Goal: Complete Application Form: Complete application form

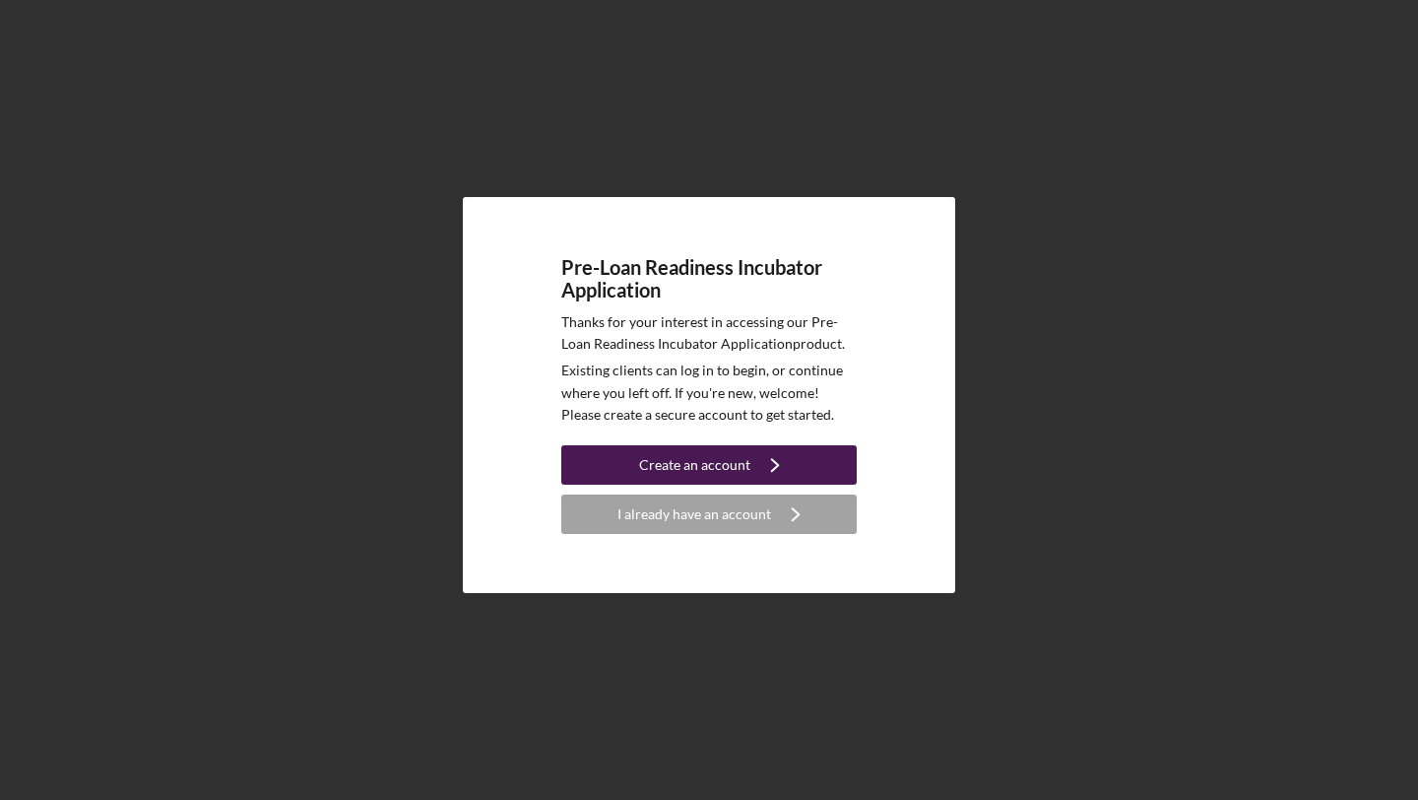
click at [728, 459] on div "Create an account" at bounding box center [694, 464] width 111 height 39
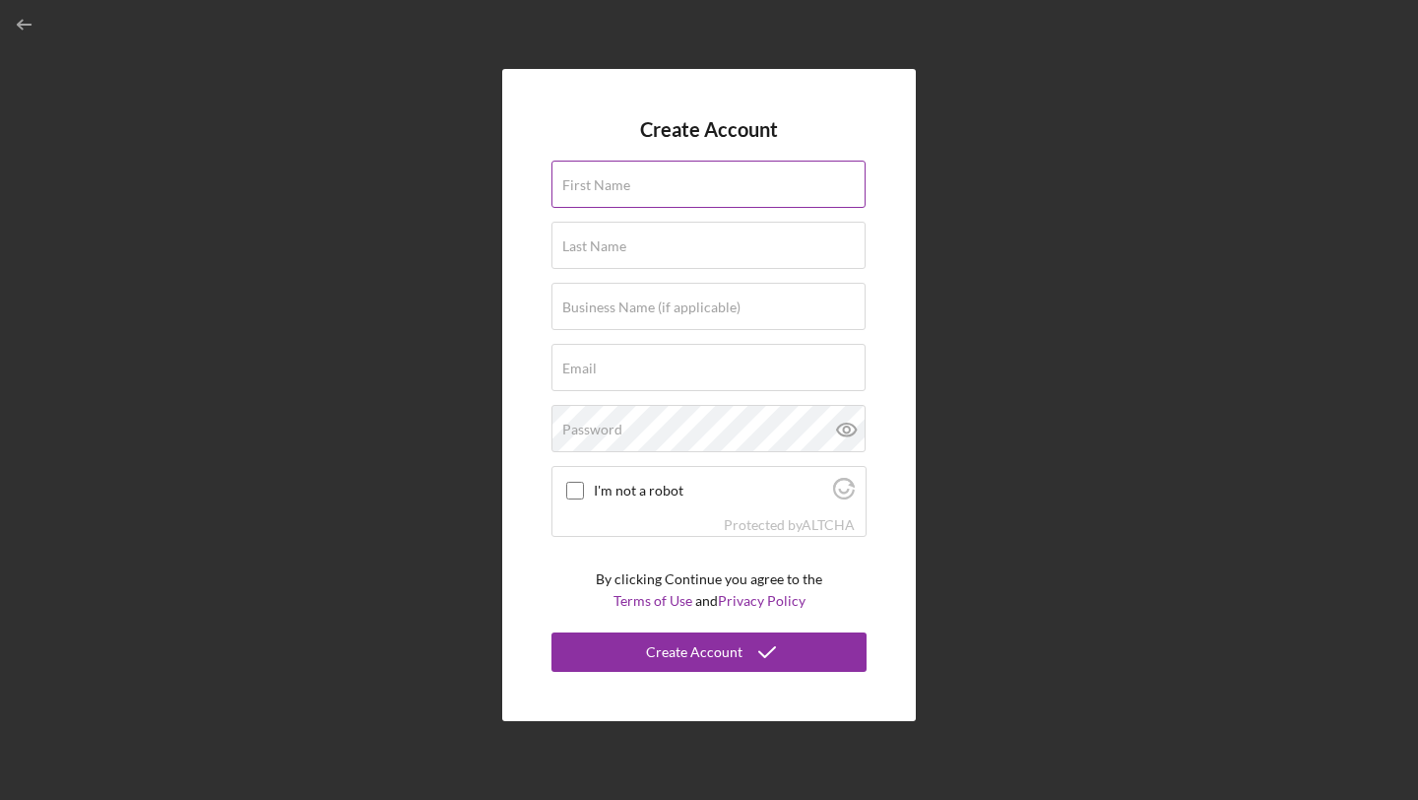
click at [773, 186] on input "First Name" at bounding box center [708, 184] width 314 height 47
type input "Aondover"
type input "[PERSON_NAME]"
type input "[EMAIL_ADDRESS][DOMAIN_NAME]"
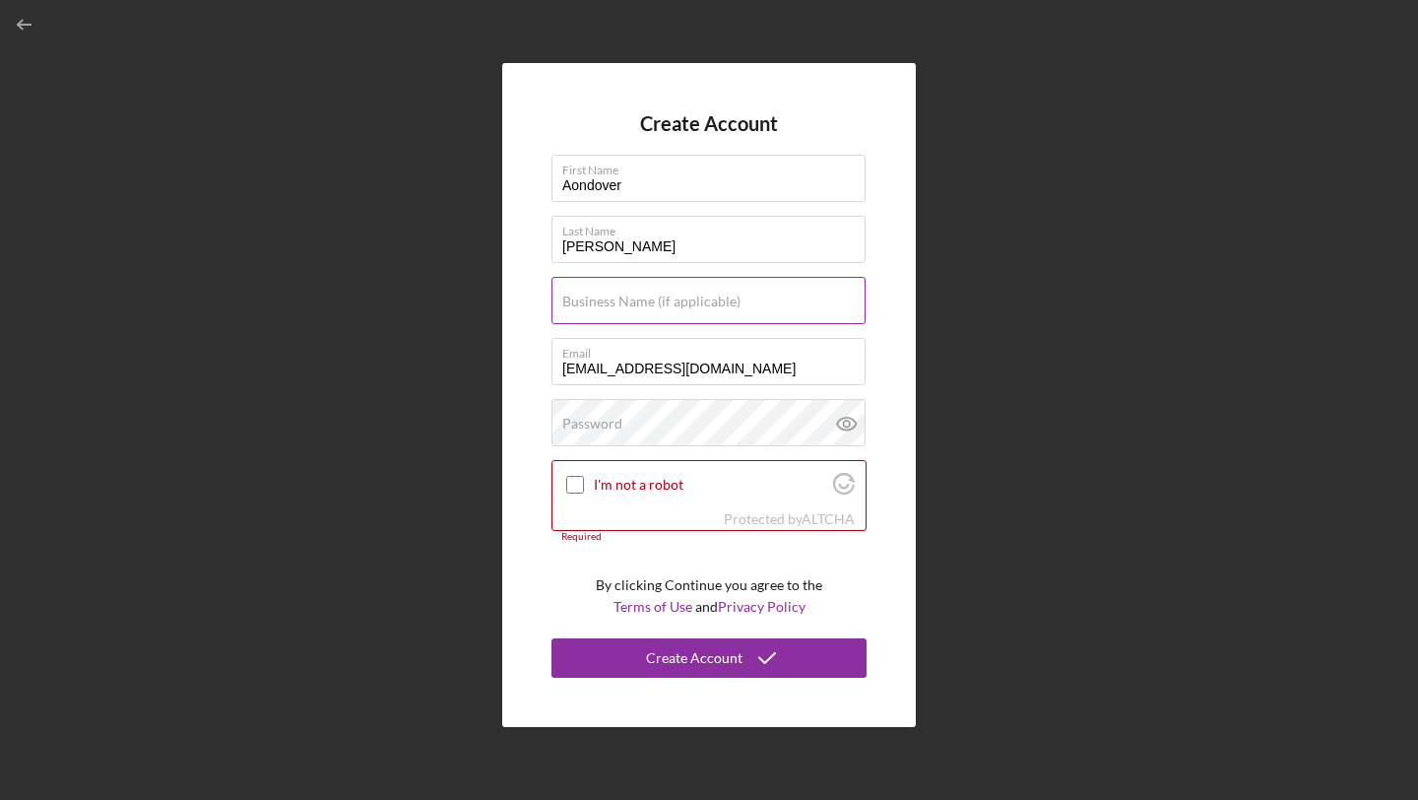
click at [782, 323] on input "Business Name (if applicable)" at bounding box center [708, 300] width 314 height 47
type input "ARK BOAT RENTALS LLC"
click at [710, 418] on div "Password" at bounding box center [708, 423] width 315 height 49
click at [845, 424] on icon at bounding box center [846, 423] width 49 height 49
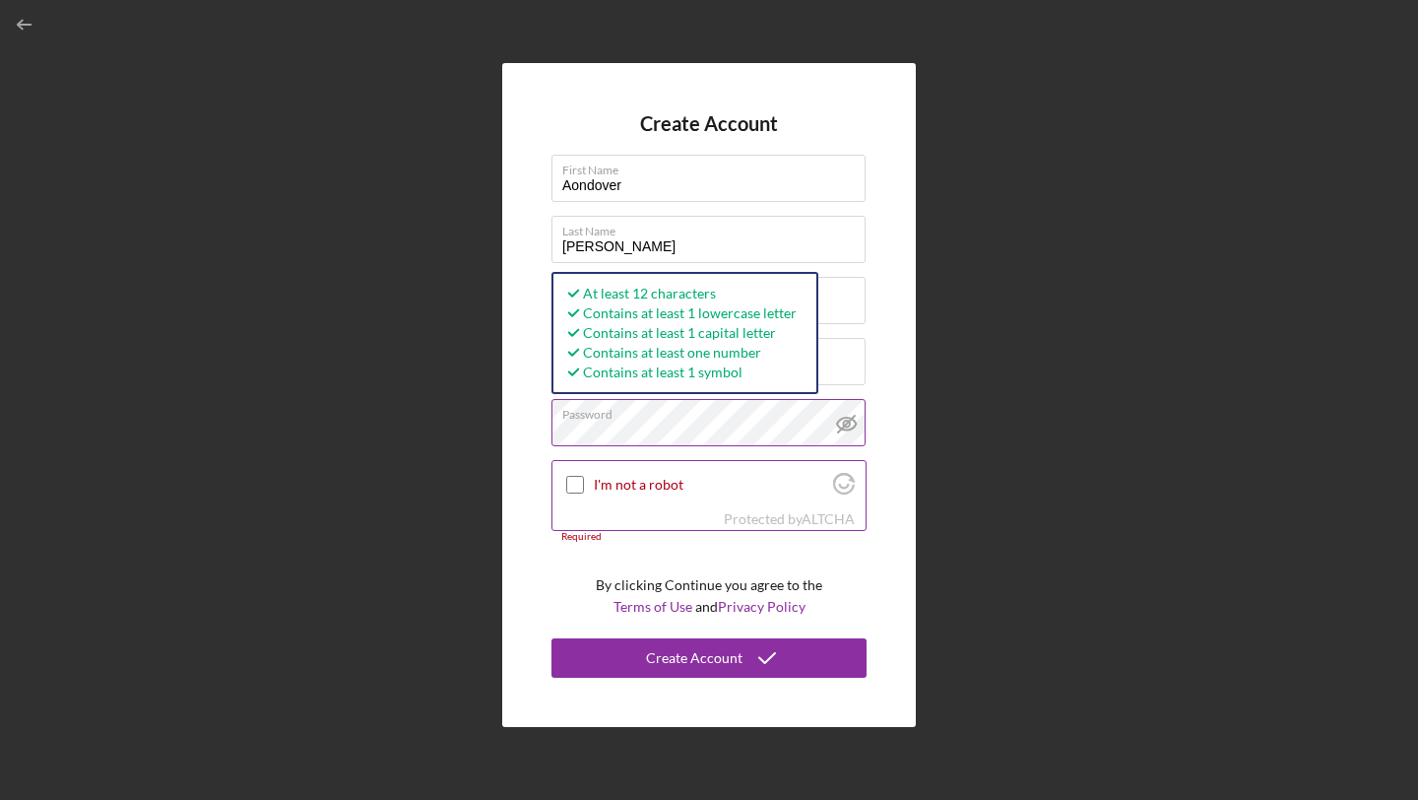
click at [579, 493] on div at bounding box center [575, 485] width 24 height 24
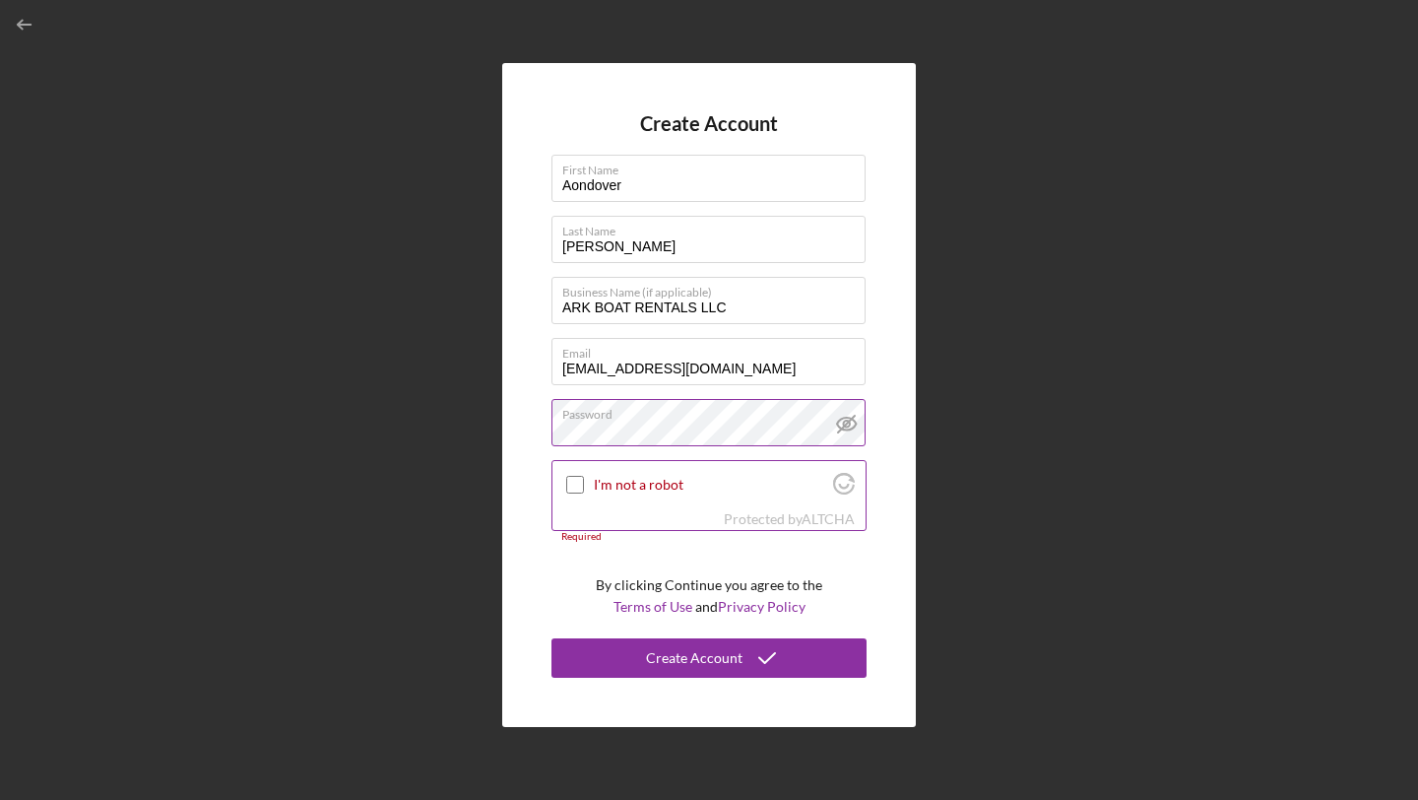
click at [584, 493] on div at bounding box center [575, 485] width 24 height 24
click at [578, 487] on input "I'm not a robot" at bounding box center [575, 485] width 18 height 18
checkbox input "true"
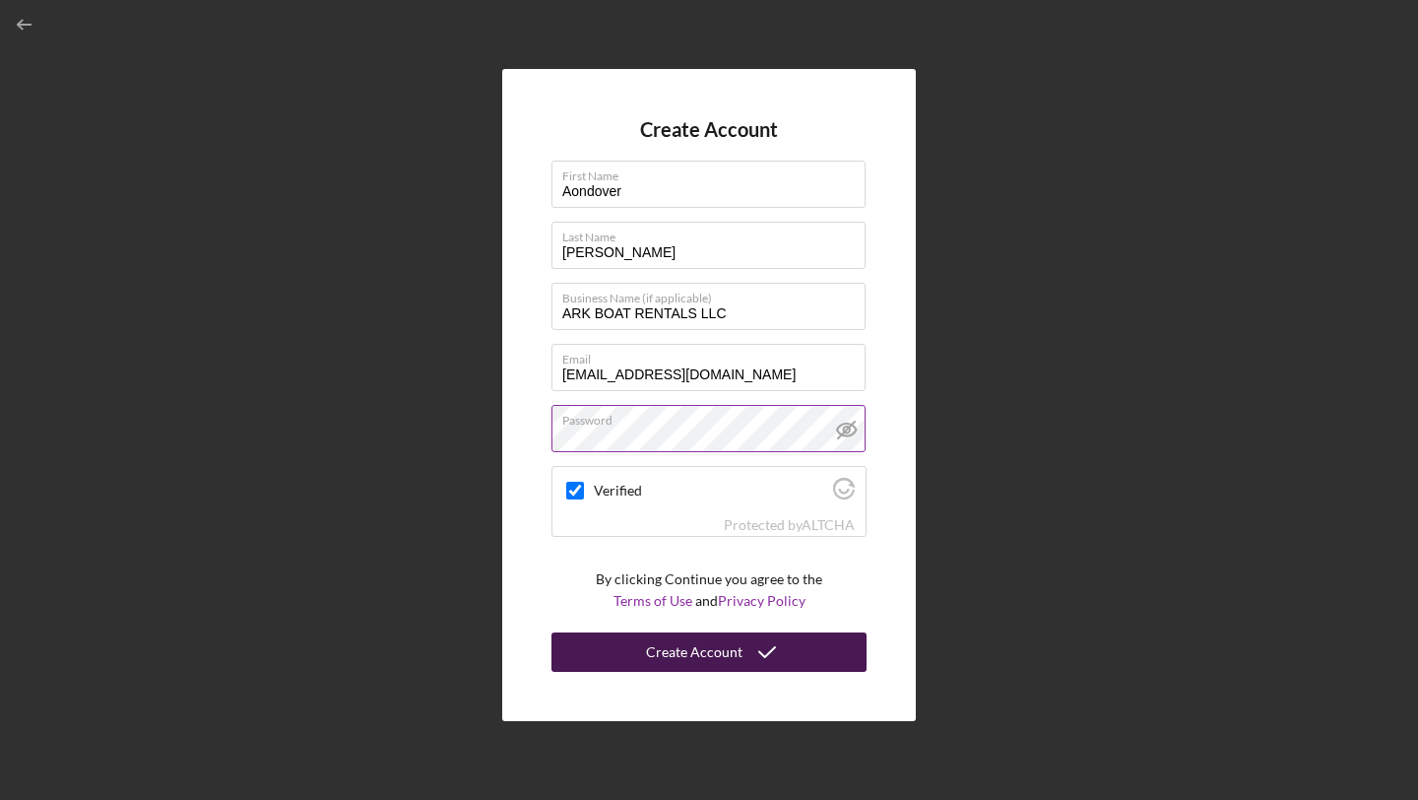
click at [737, 652] on div "Create Account" at bounding box center [694, 651] width 97 height 39
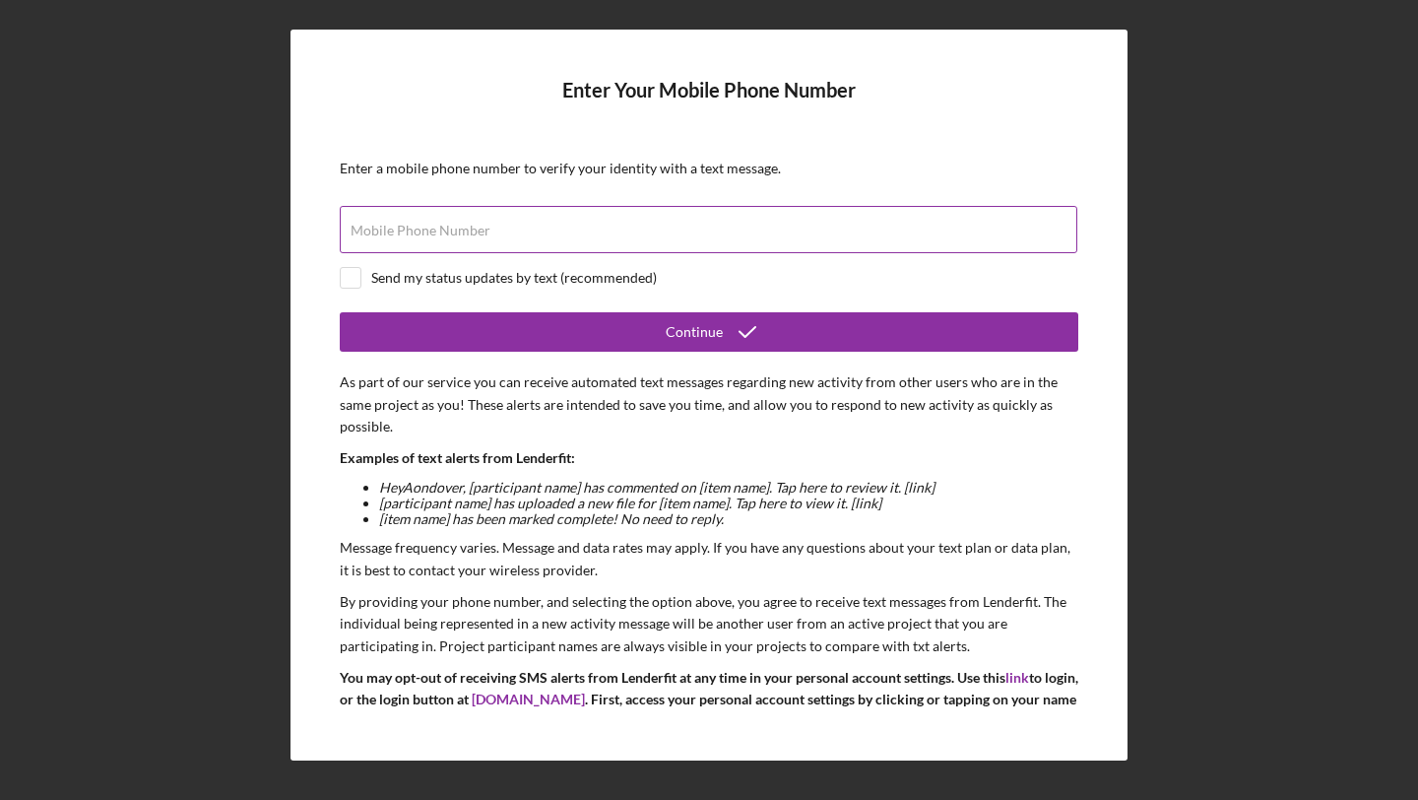
click at [722, 237] on input "Mobile Phone Number" at bounding box center [709, 229] width 738 height 47
type input "[PHONE_NUMBER]"
click at [417, 287] on div "Send my status updates by text (recommended)" at bounding box center [709, 278] width 739 height 22
checkbox input "true"
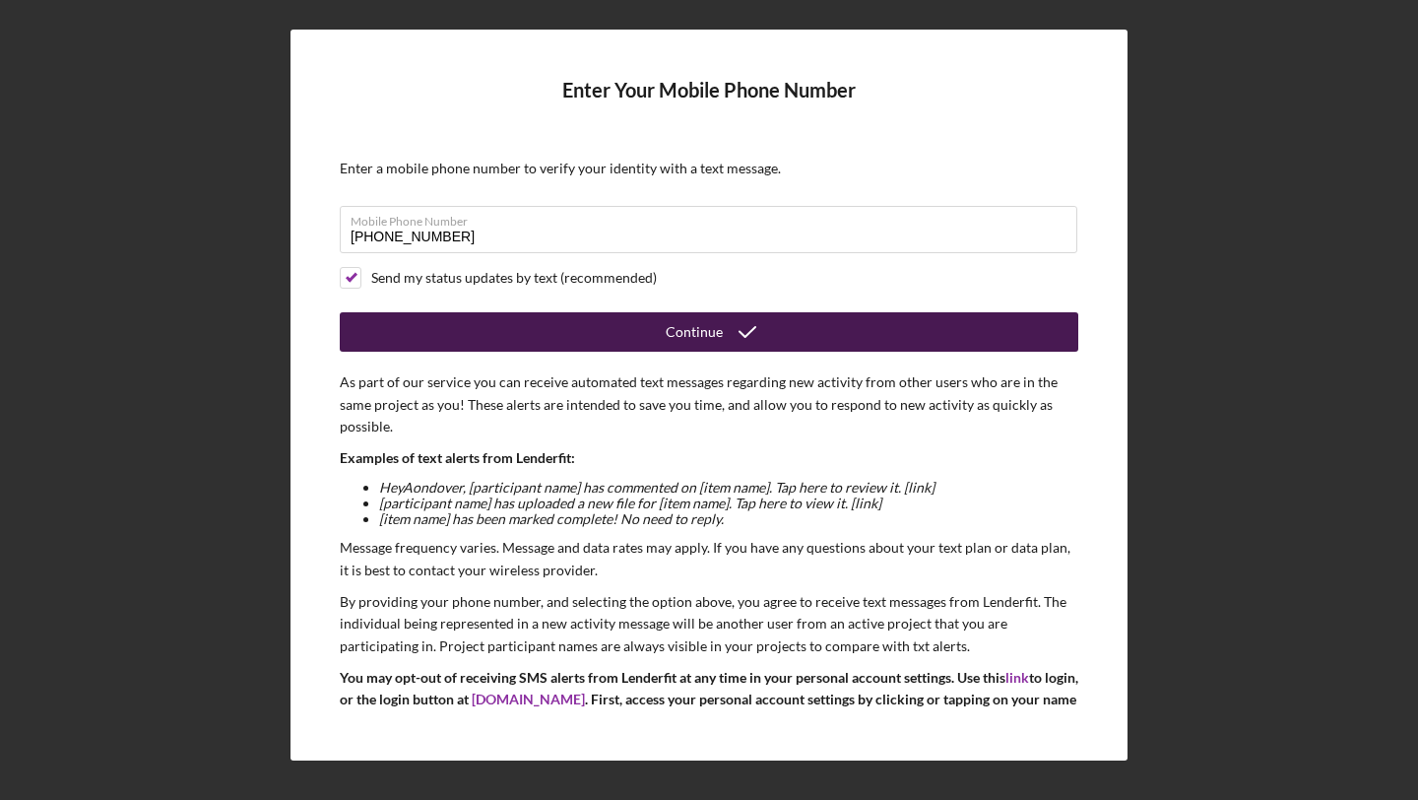
click at [556, 326] on button "Continue" at bounding box center [709, 331] width 739 height 39
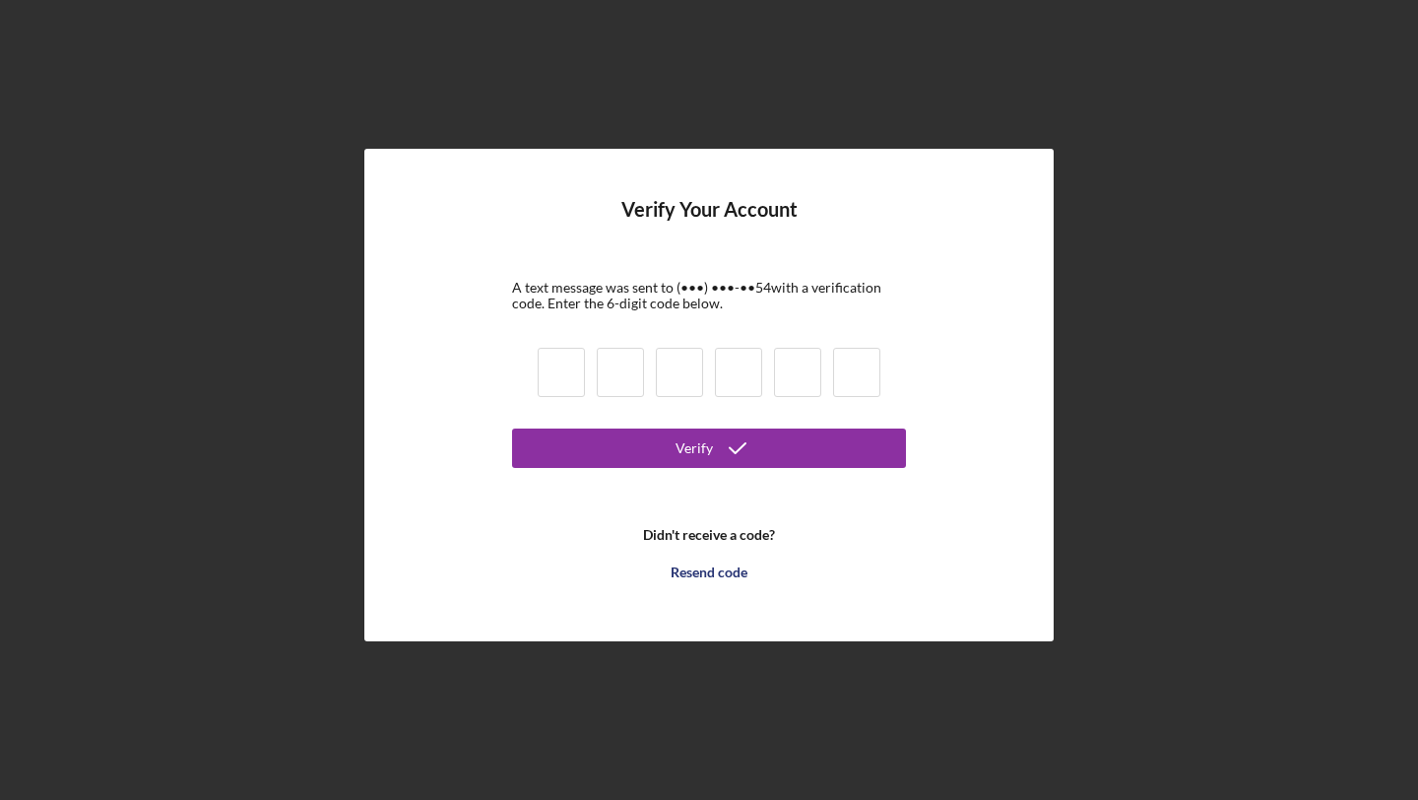
click at [581, 363] on input at bounding box center [561, 372] width 47 height 49
type input "2"
type input "7"
type input "0"
type input "5"
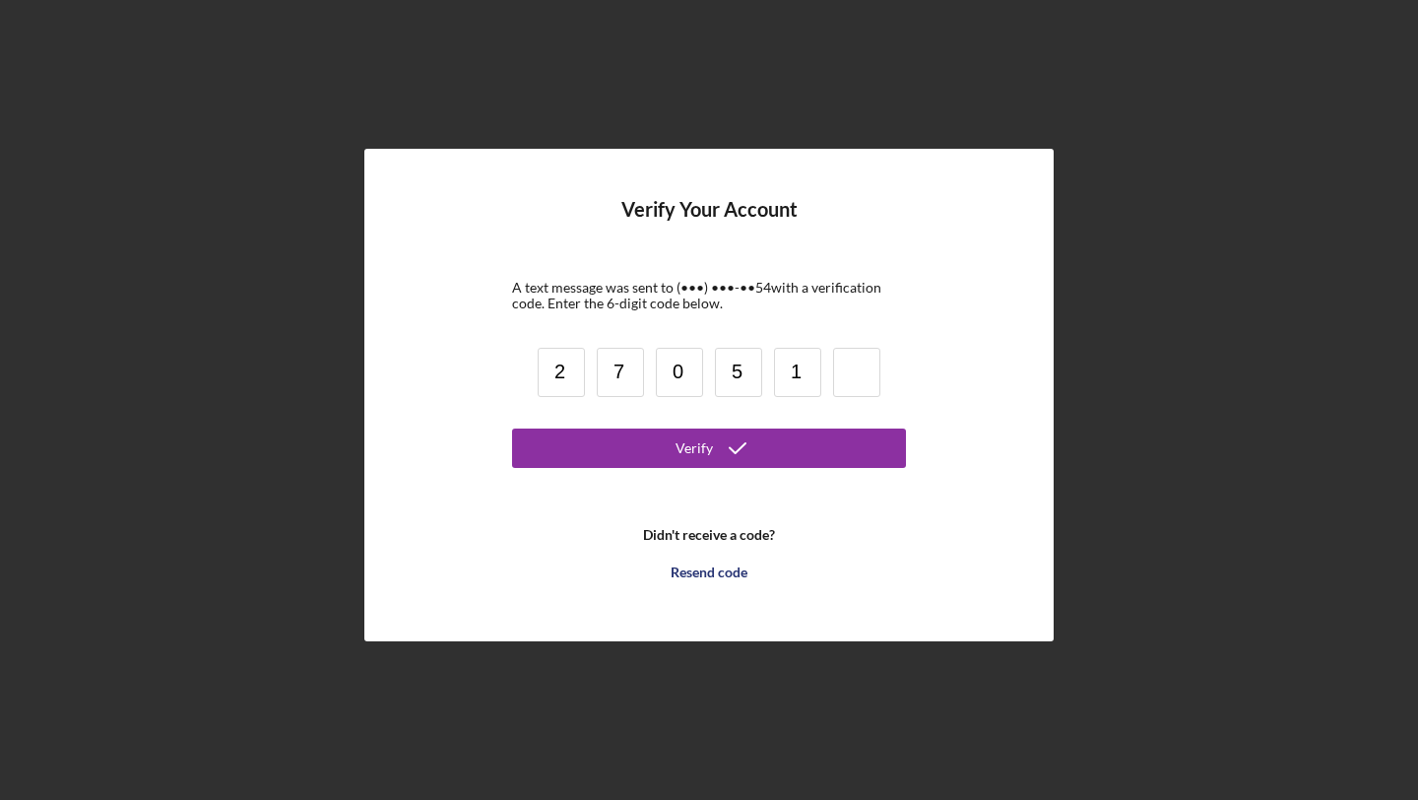
type input "1"
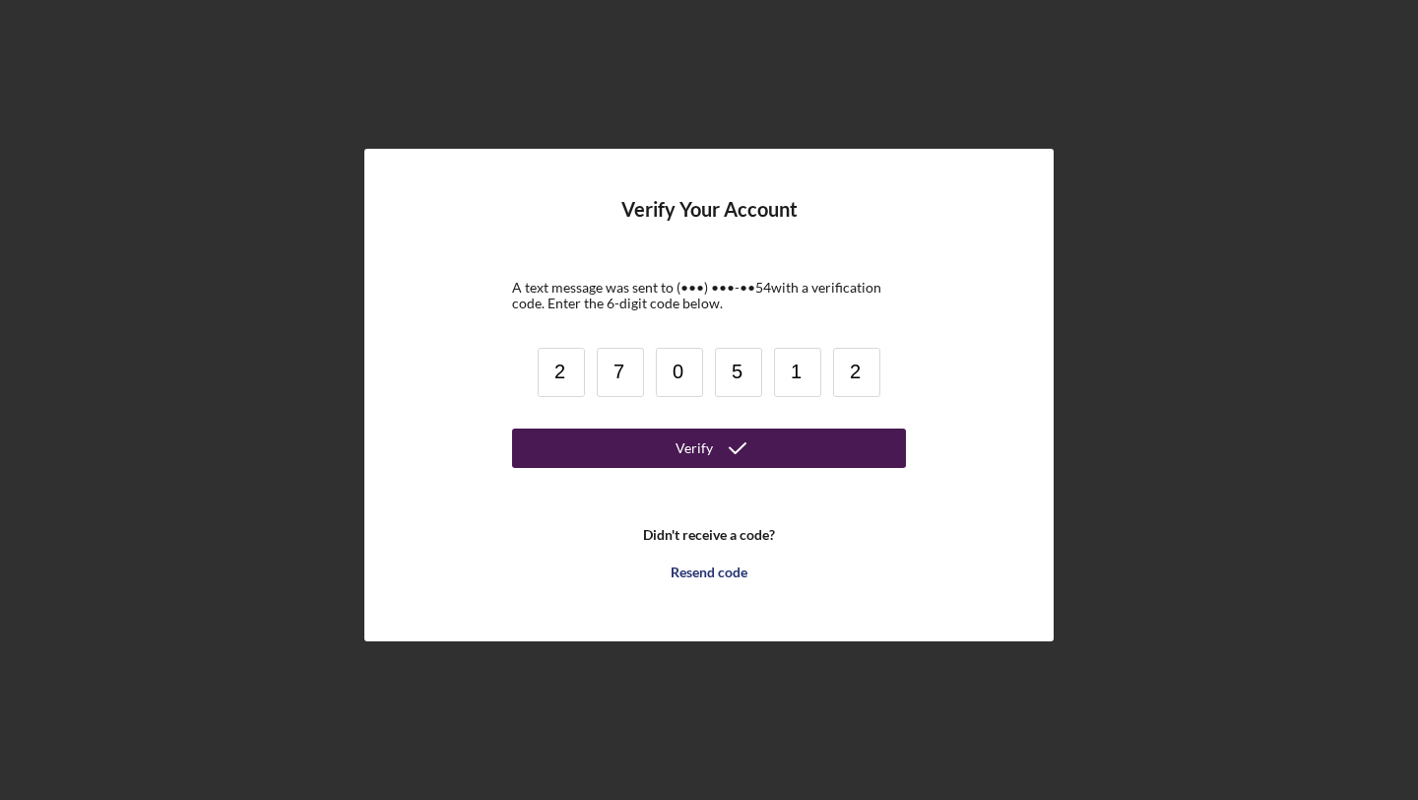
type input "2"
click at [594, 457] on button "Verify" at bounding box center [709, 447] width 394 height 39
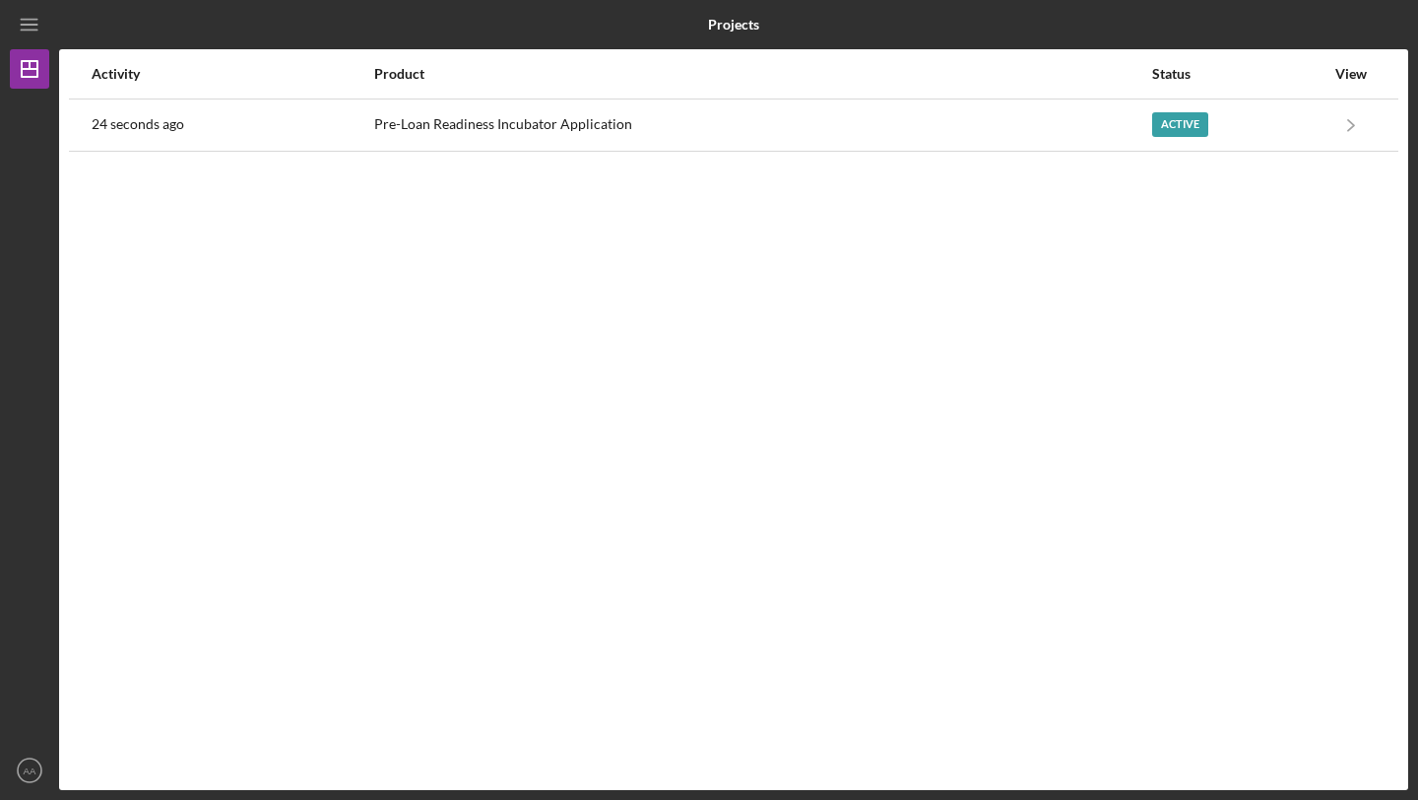
click at [1164, 220] on div "Activity Product Status View 24 seconds ago Pre-Loan Readiness Incubator Applic…" at bounding box center [733, 419] width 1349 height 741
click at [1068, 22] on div at bounding box center [1183, 24] width 450 height 49
click at [961, 69] on div "Product" at bounding box center [762, 74] width 776 height 16
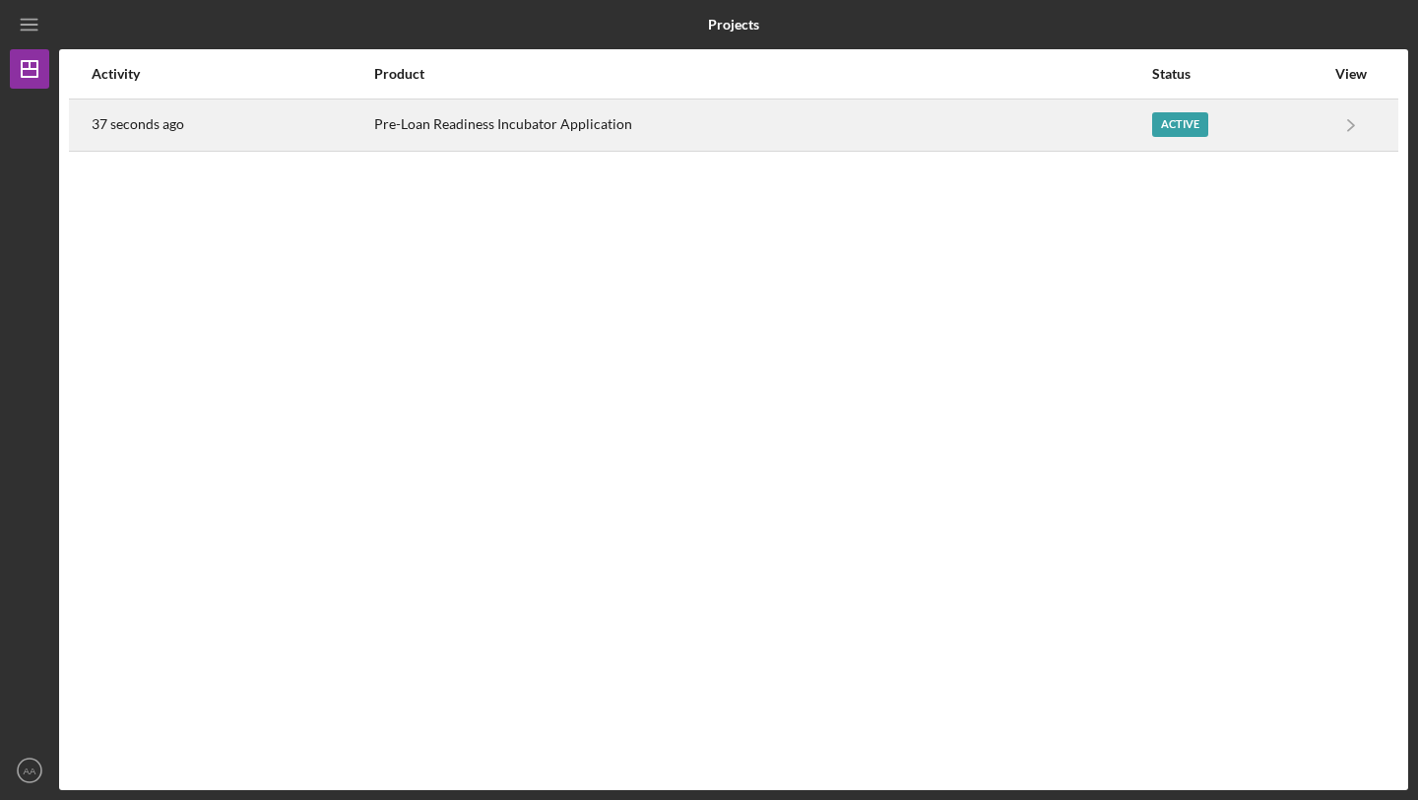
click at [1177, 123] on div "Active" at bounding box center [1180, 124] width 56 height 25
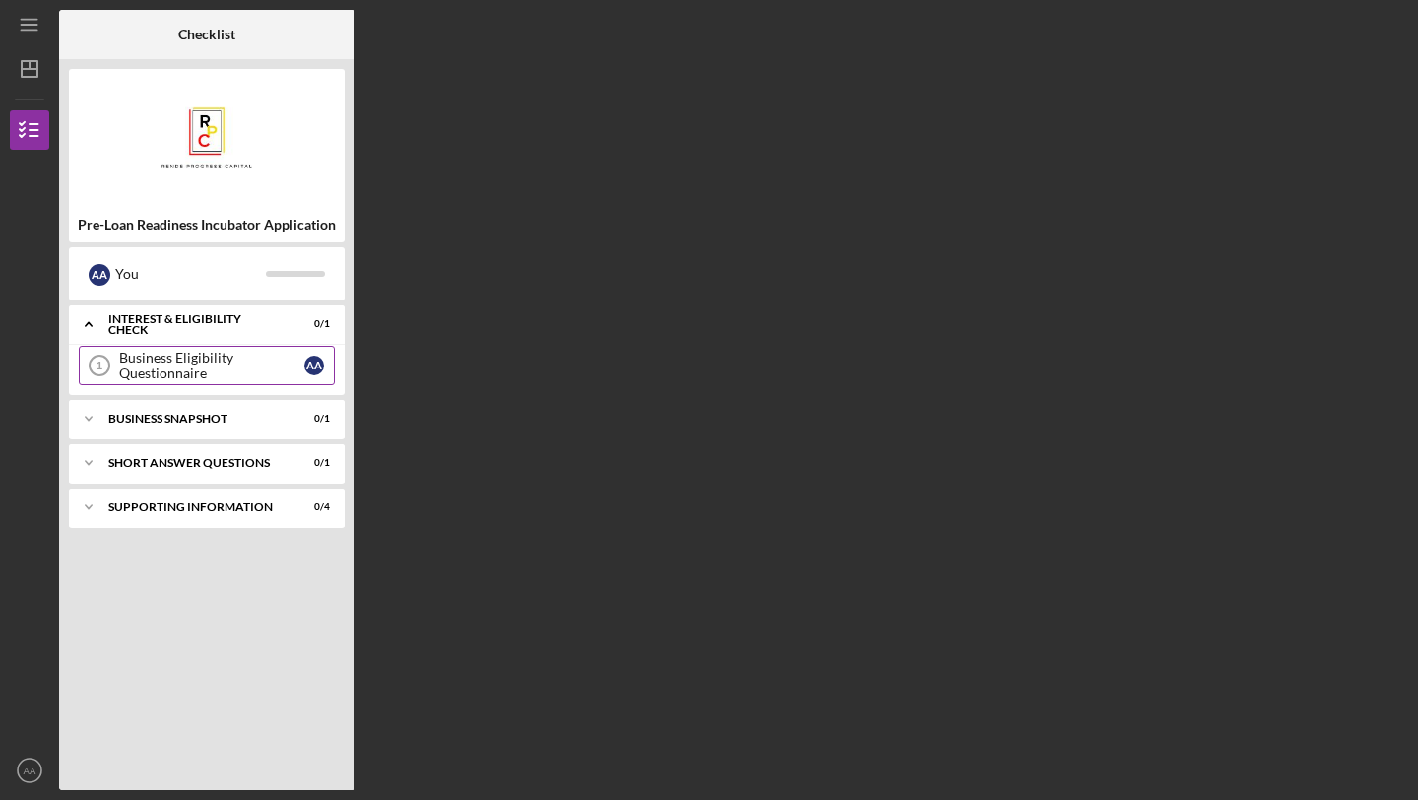
click at [277, 376] on div "Business Eligibility Questionnaire" at bounding box center [211, 366] width 185 height 32
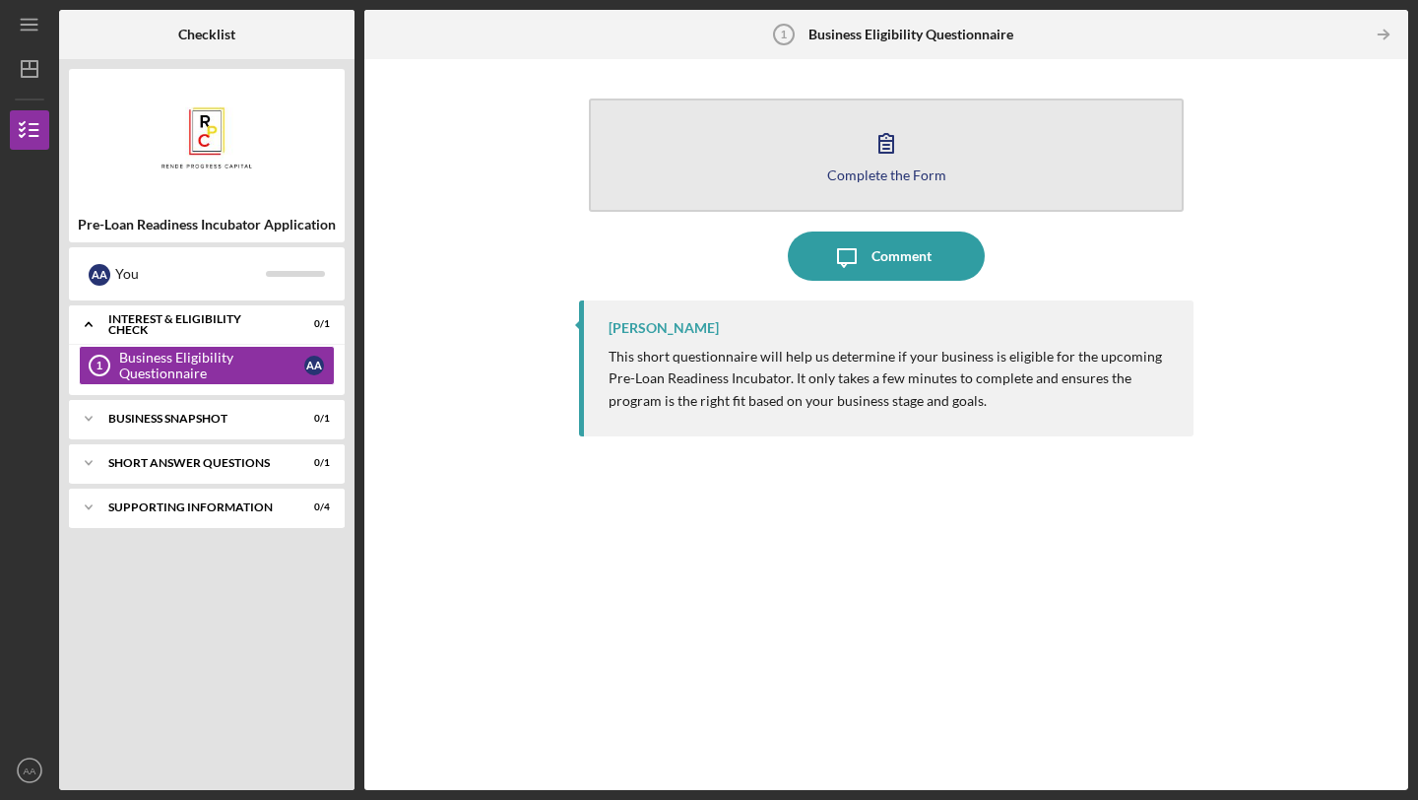
click at [921, 173] on div "Complete the Form" at bounding box center [886, 174] width 119 height 15
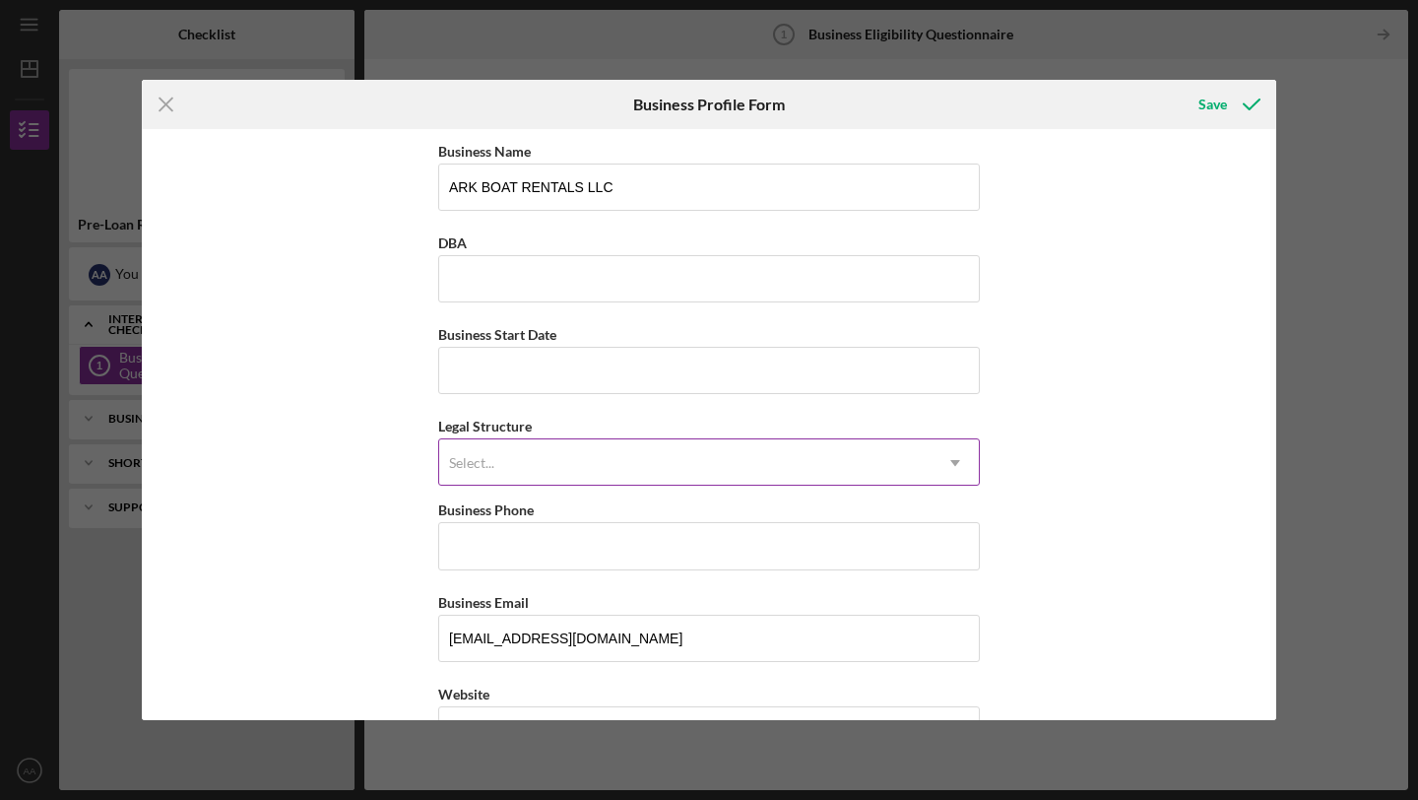
click at [940, 460] on icon "Icon/Dropdown Arrow" at bounding box center [955, 462] width 47 height 47
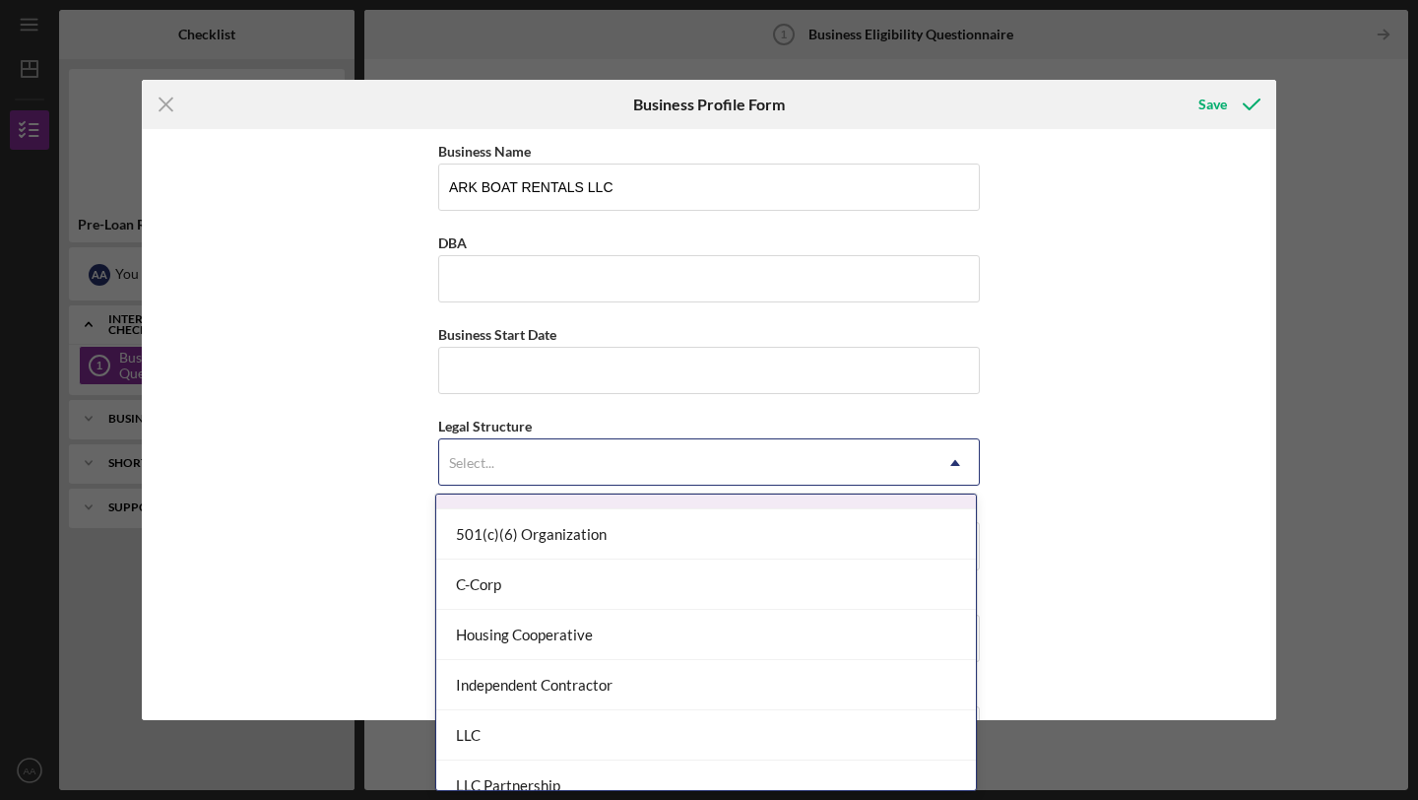
scroll to position [227, 0]
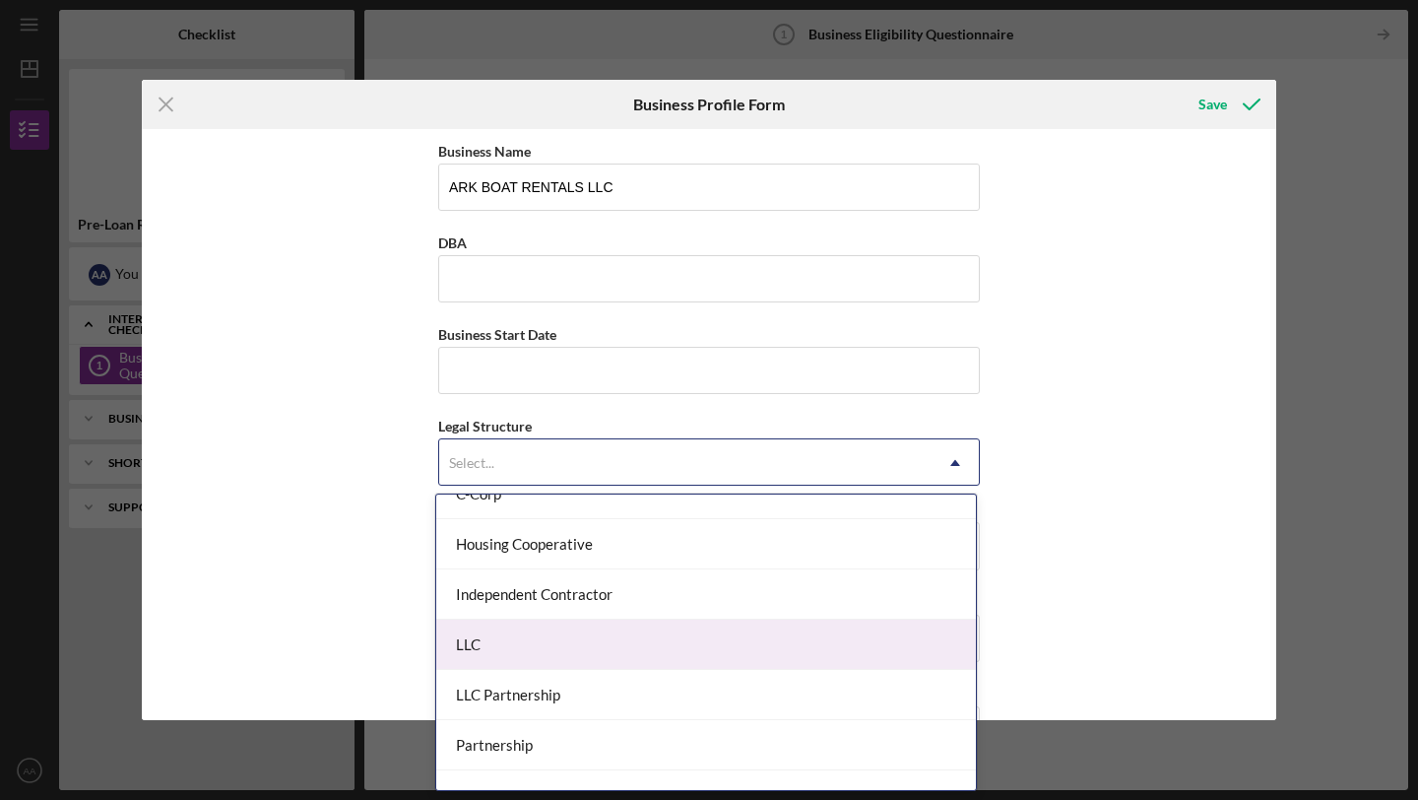
click at [685, 649] on div "LLC" at bounding box center [706, 644] width 540 height 50
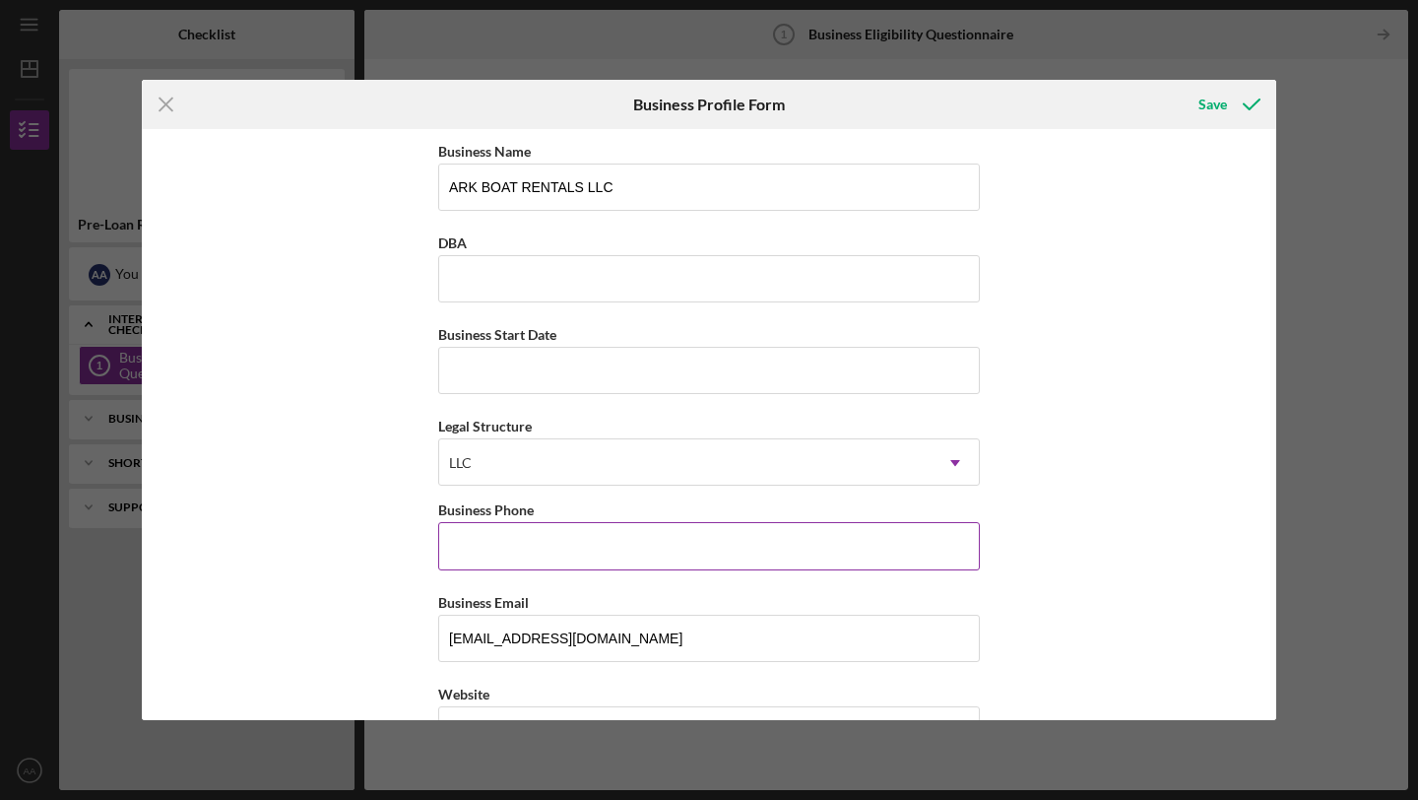
click at [629, 566] on input "Business Phone" at bounding box center [709, 545] width 542 height 47
type input "[PHONE_NUMBER]"
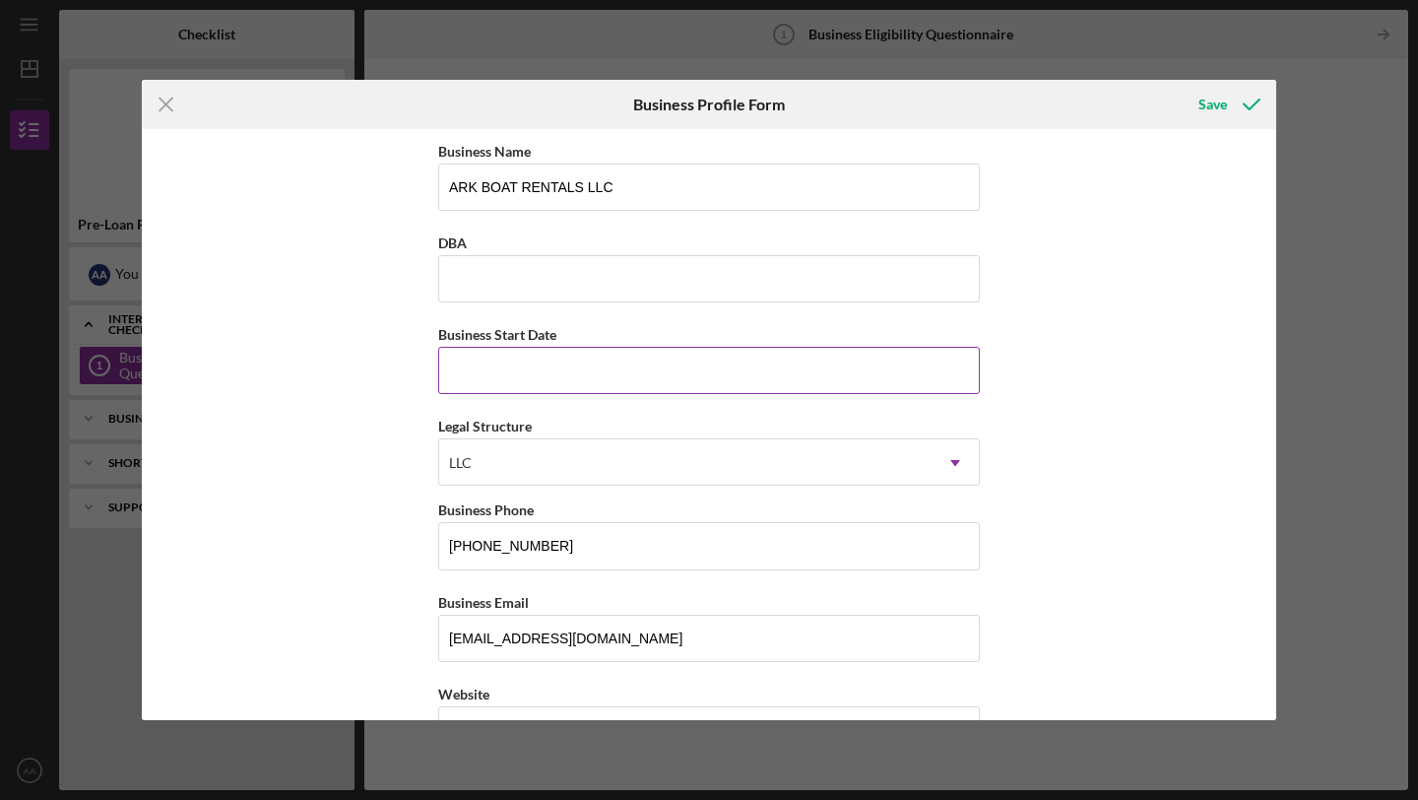
type input "[STREET_ADDRESS][PERSON_NAME]"
type input "[GEOGRAPHIC_DATA]"
type input "[US_STATE]"
type input "49504"
type input "[US_STATE]"
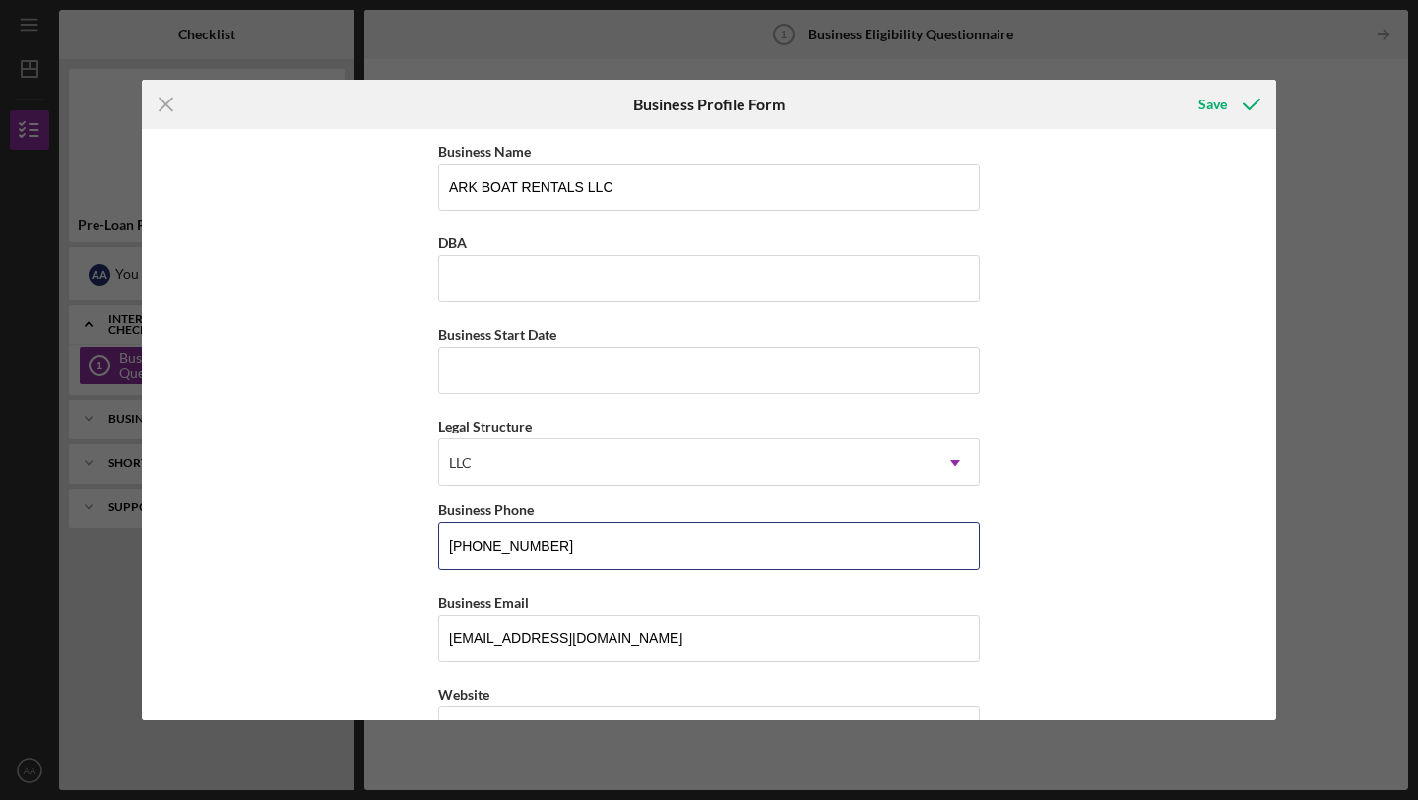
type input "[PHONE_NUMBER]"
click at [1137, 568] on div "Business Name ARK BOAT RENTALS LLC DBA Business Start Date Legal Structure LLC …" at bounding box center [709, 424] width 1134 height 591
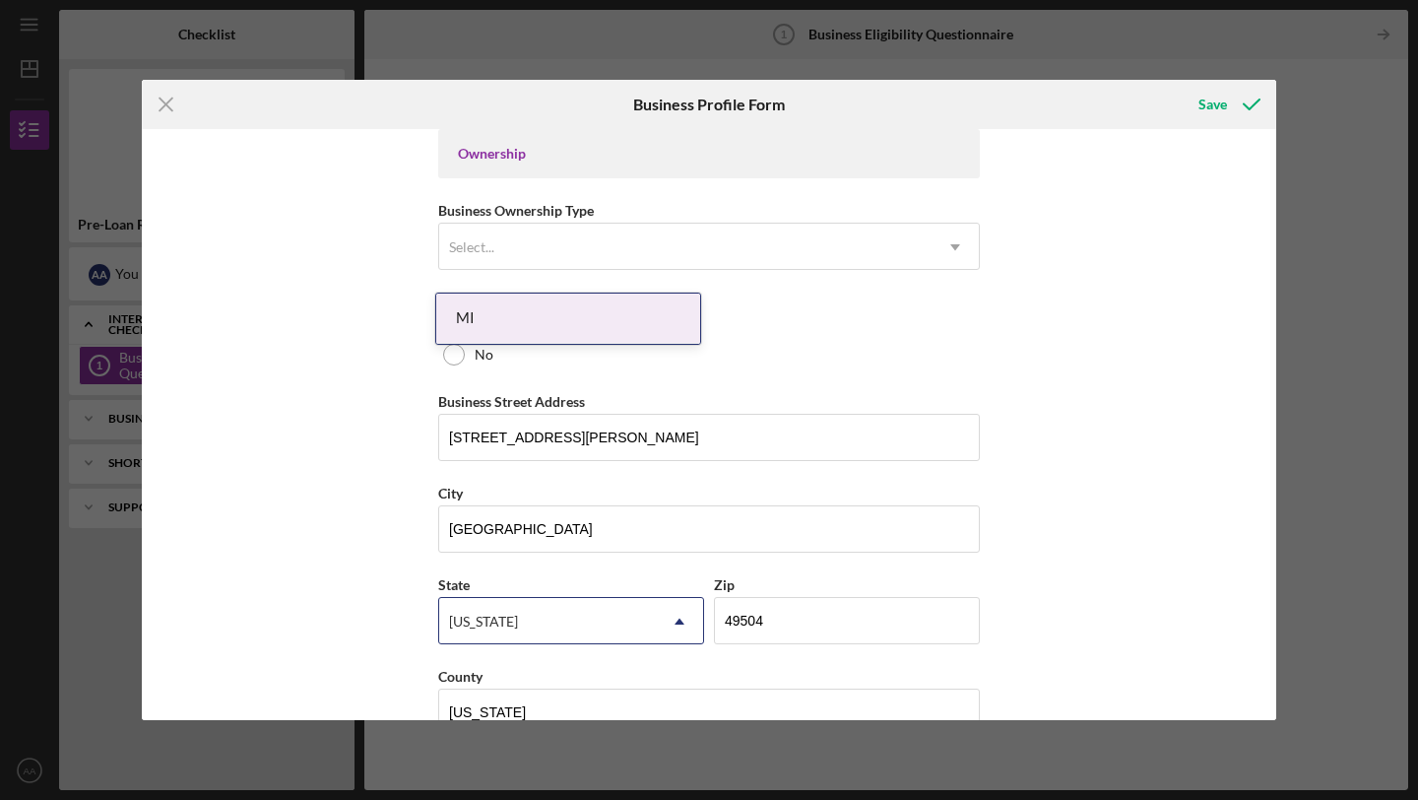
scroll to position [1163, 0]
